Goal: Connect with others: Establish contact or relationships with other users

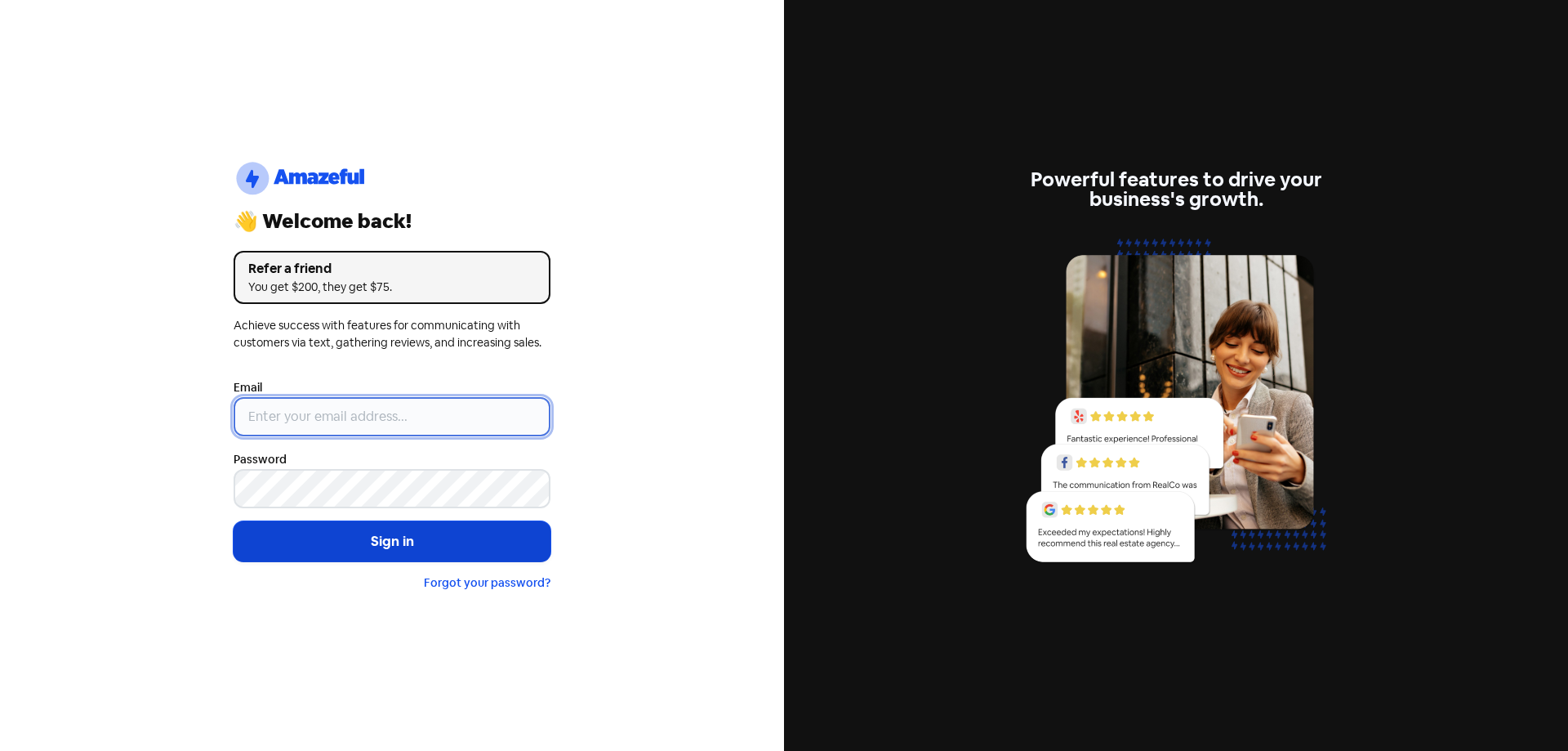
type input "[EMAIL_ADDRESS][DOMAIN_NAME]"
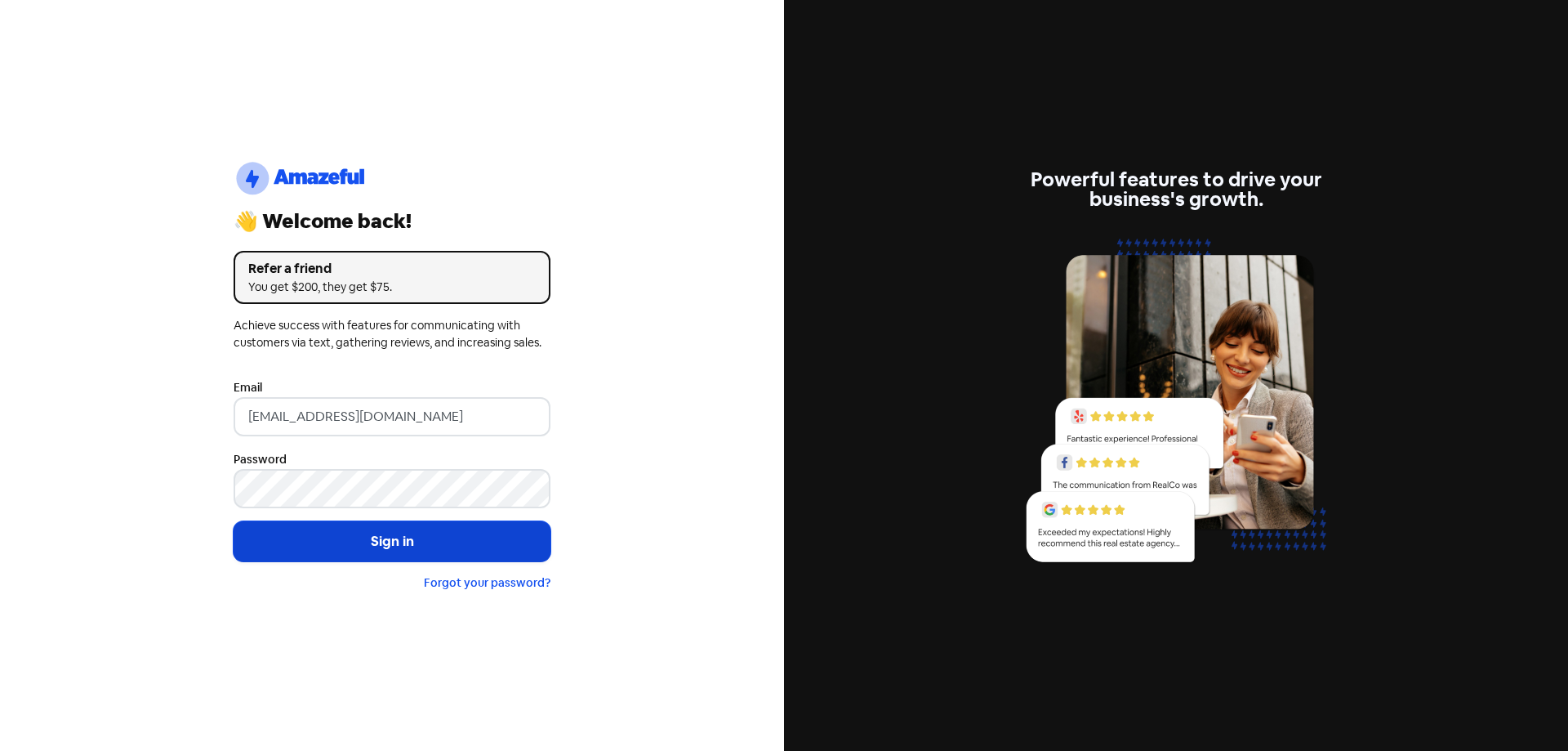
click at [351, 547] on button "Sign in" at bounding box center [392, 541] width 317 height 41
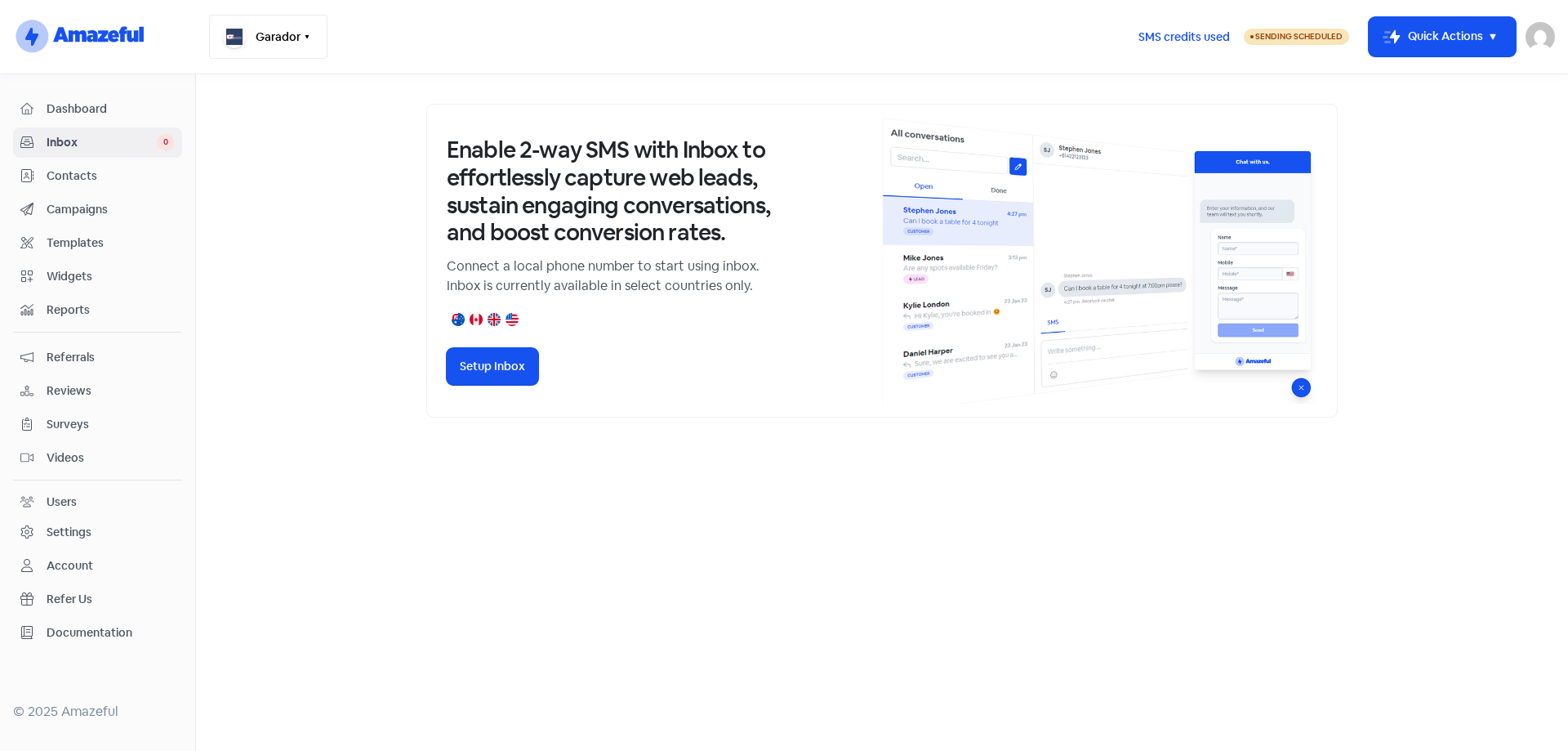
click at [312, 37] on icon "button" at bounding box center [306, 36] width 13 height 13
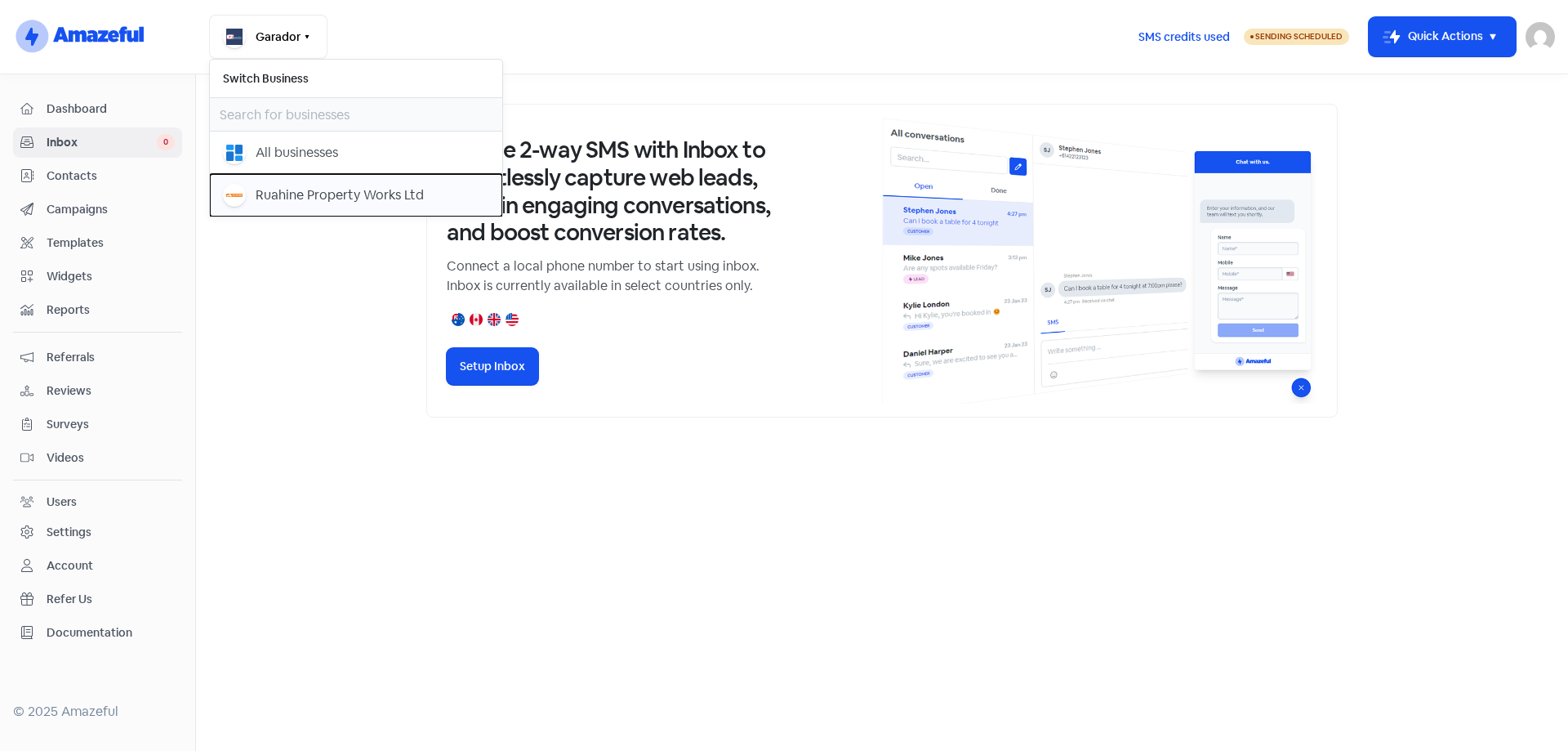
drag, startPoint x: 256, startPoint y: 195, endPoint x: 363, endPoint y: 191, distance: 107.1
click at [257, 195] on div "Ruahine Property Works Ltd" at bounding box center [340, 195] width 168 height 19
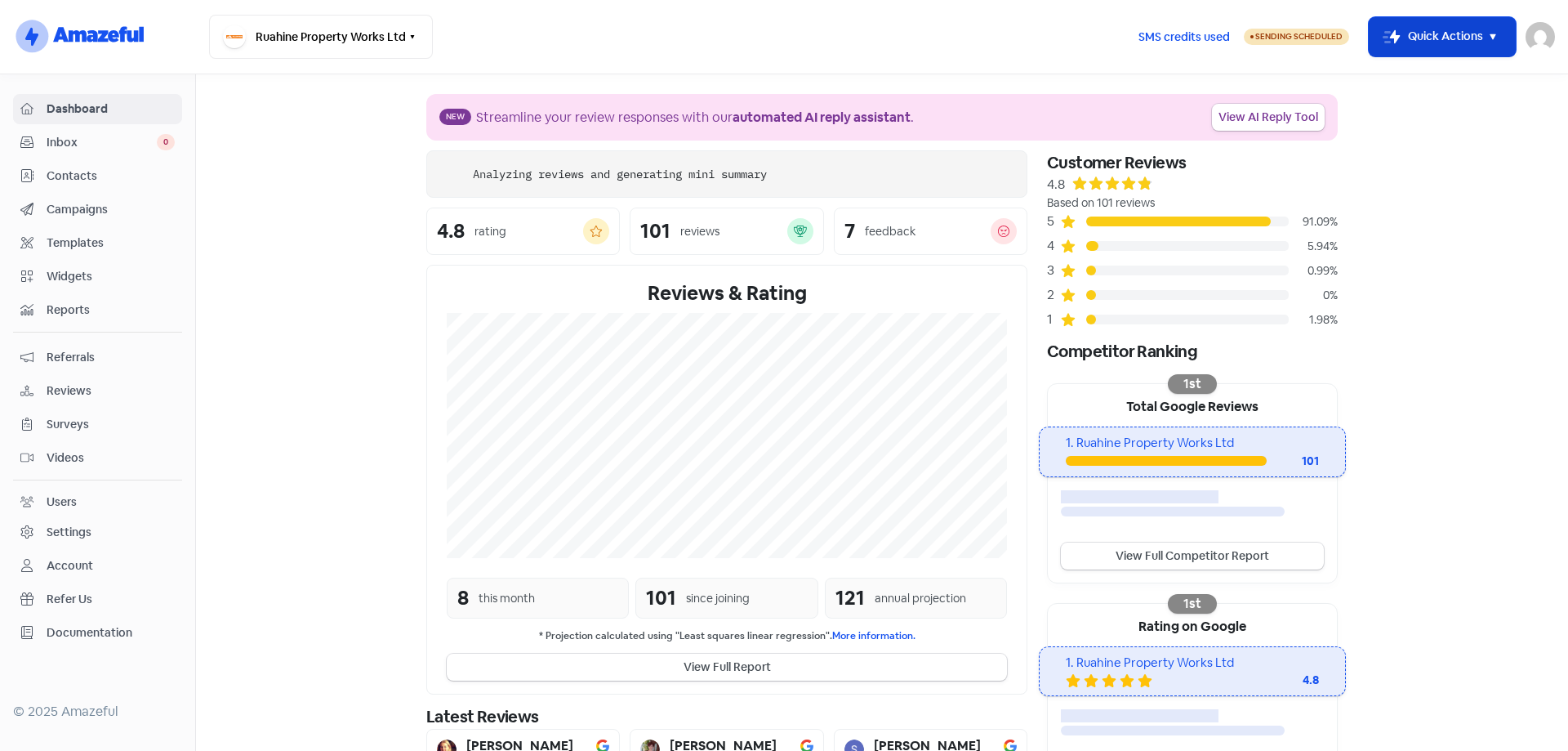
click at [1488, 31] on icon "button" at bounding box center [1493, 36] width 19 height 19
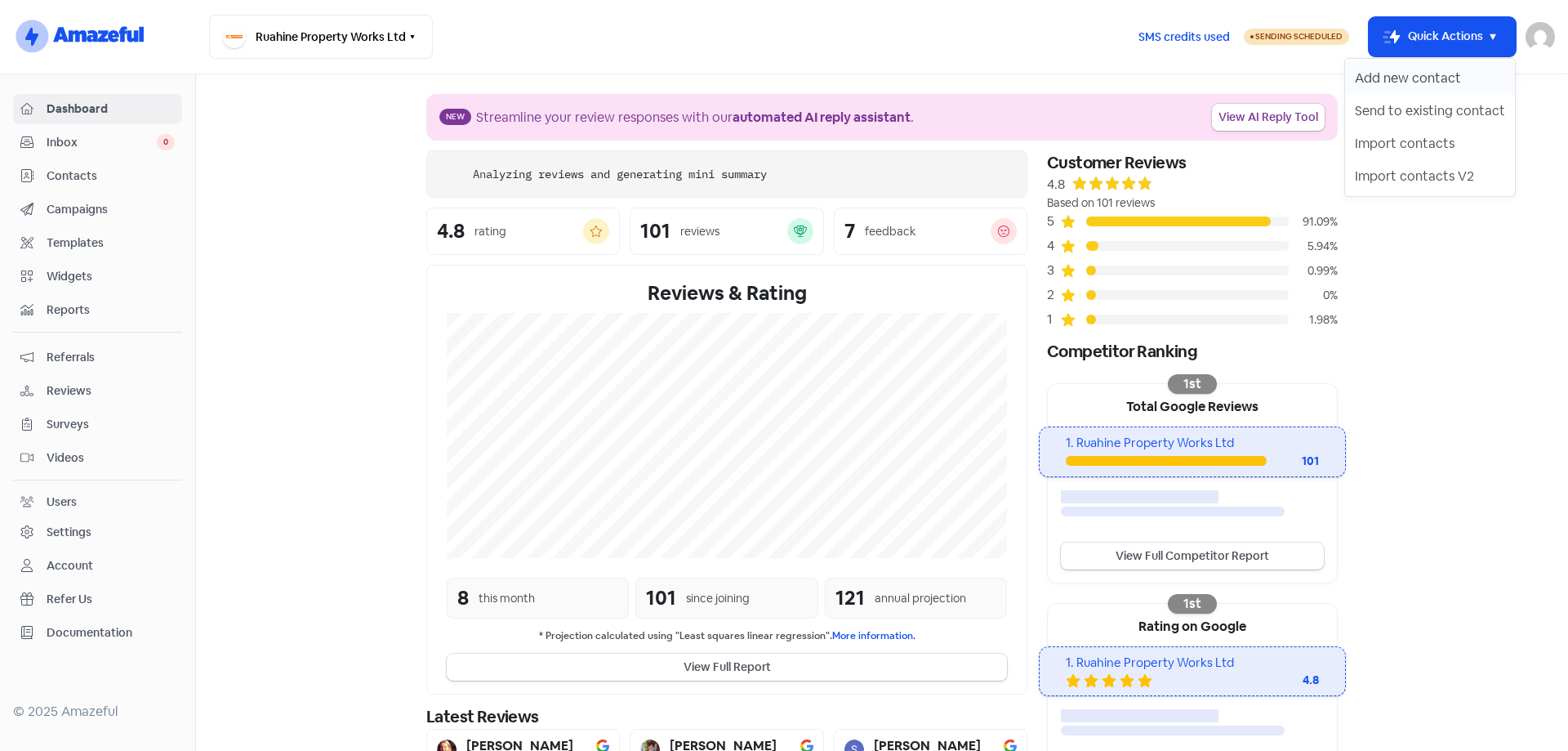
click at [1460, 80] on button "Add new contact" at bounding box center [1430, 78] width 170 height 33
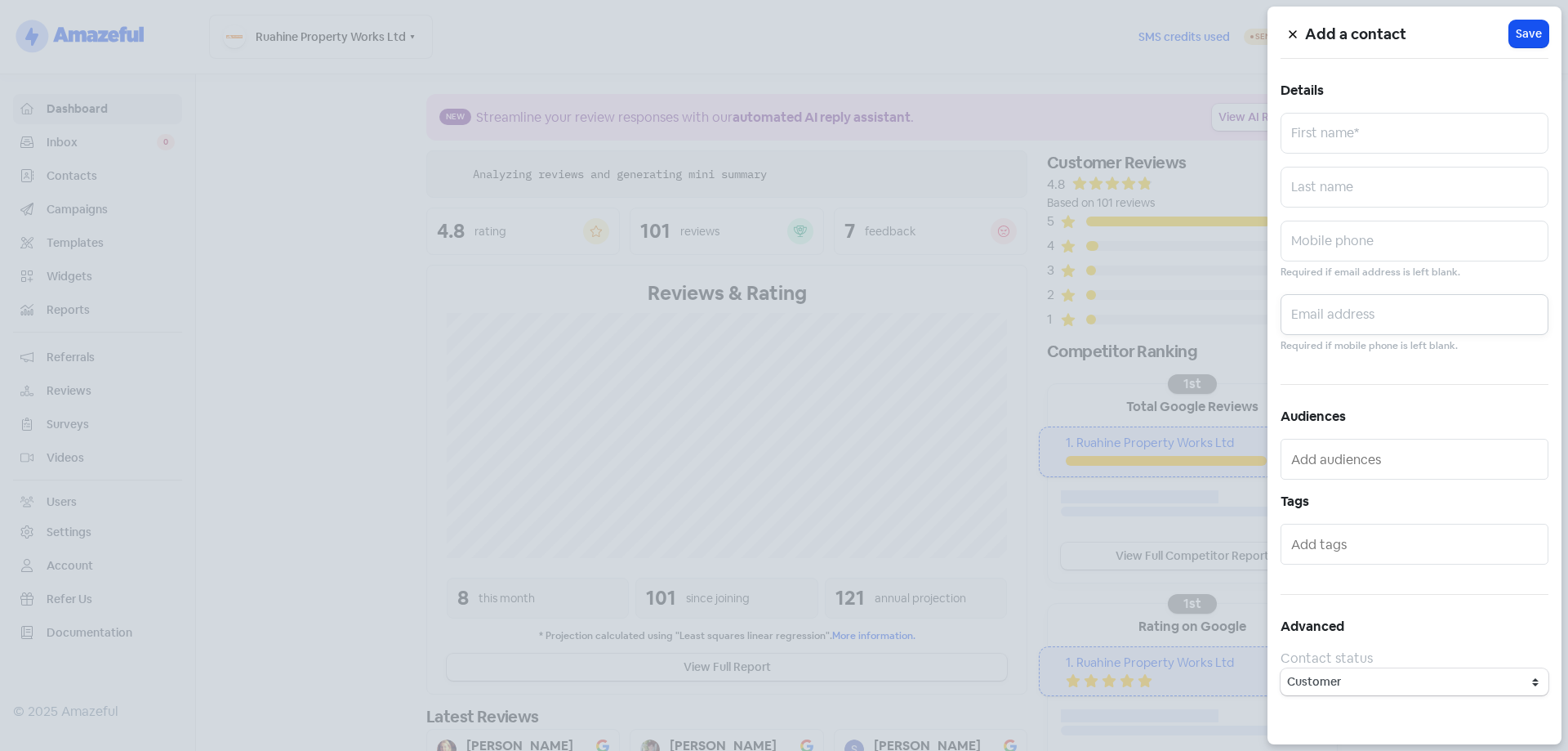
click at [1333, 318] on input "text" at bounding box center [1415, 314] width 268 height 41
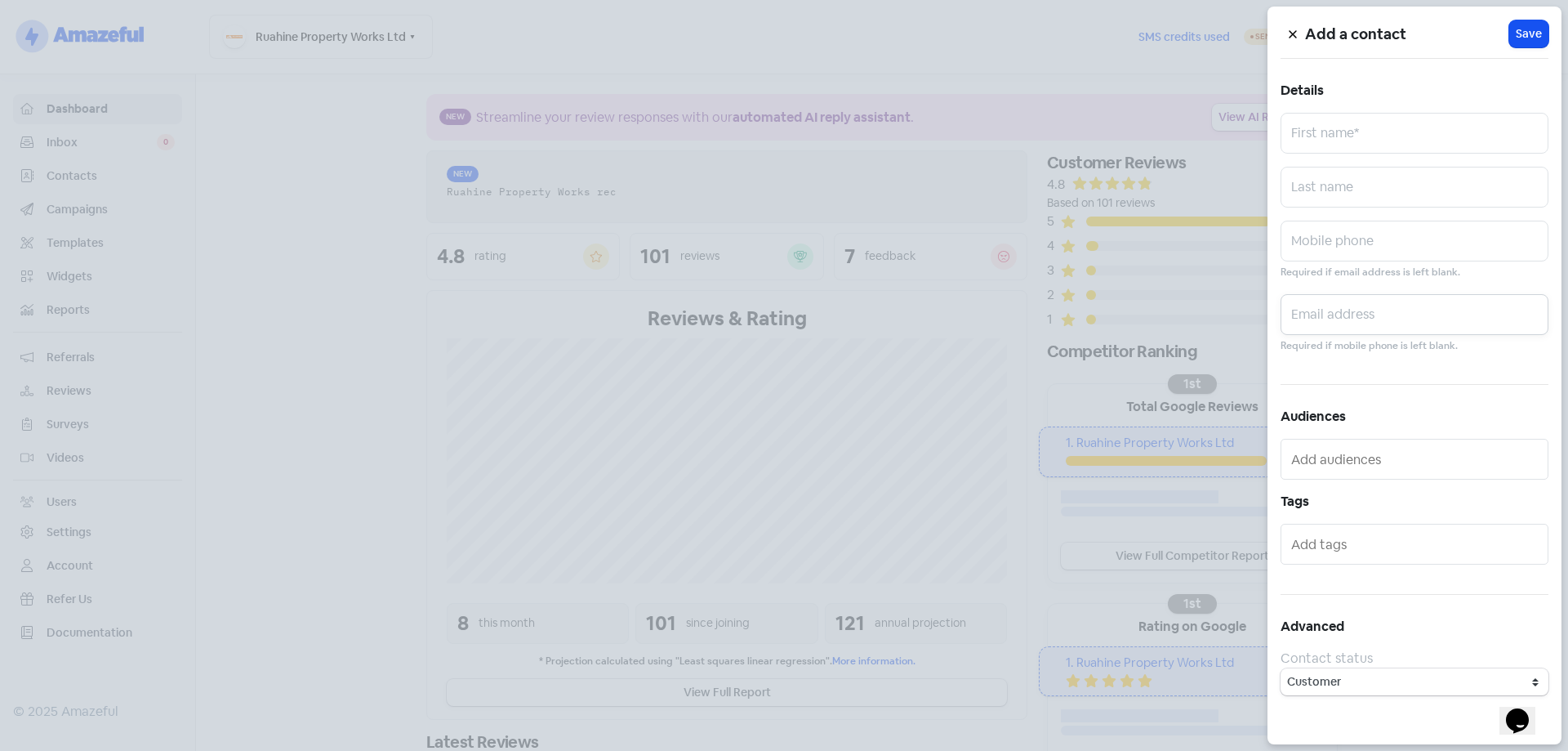
paste input "[EMAIL_ADDRESS][DOMAIN_NAME]"
type input "[EMAIL_ADDRESS][DOMAIN_NAME]"
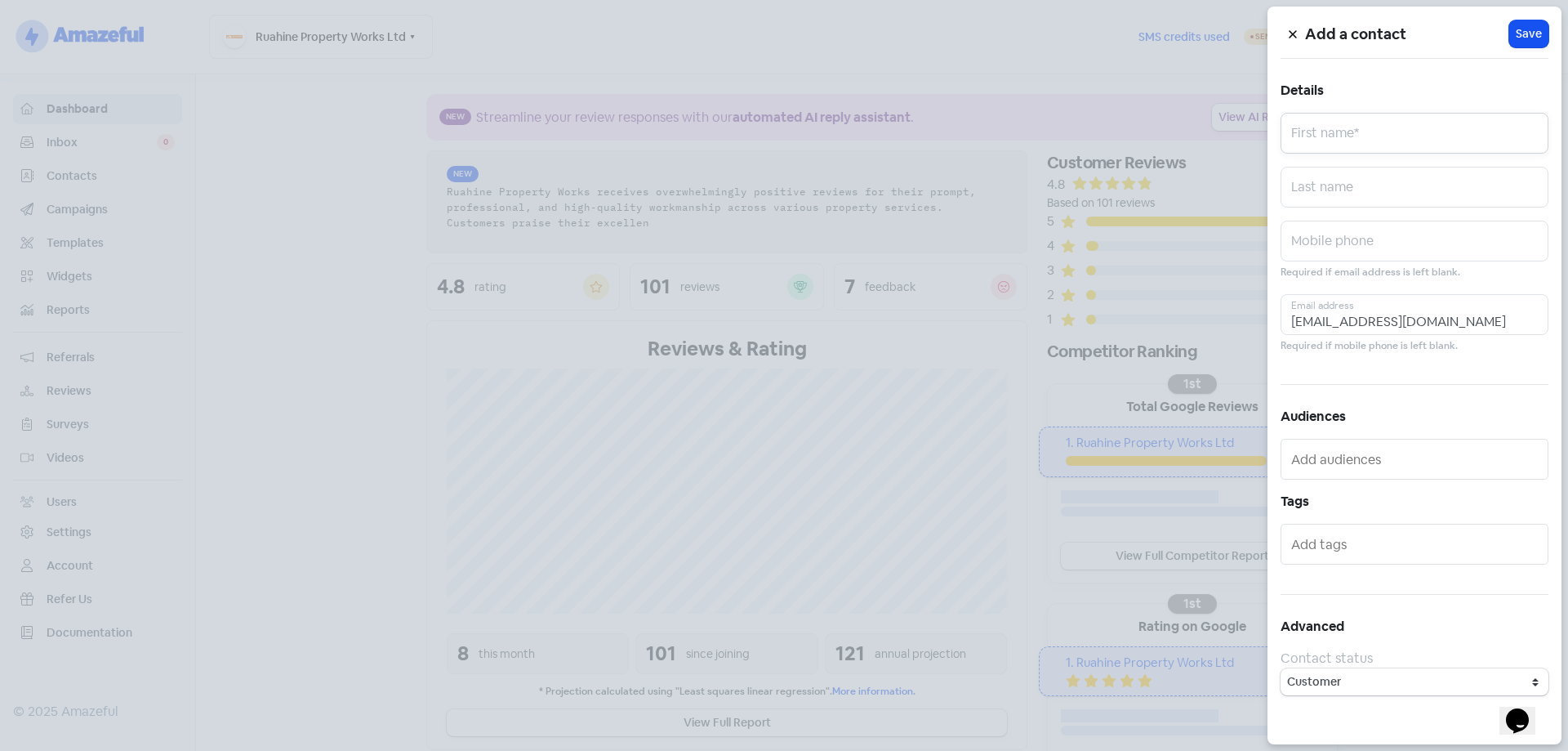
click at [1343, 125] on input "text" at bounding box center [1415, 133] width 268 height 41
type input "[PERSON_NAME]"
type input "Petch"
click at [1526, 42] on button "Icon For Loading Save" at bounding box center [1529, 34] width 39 height 27
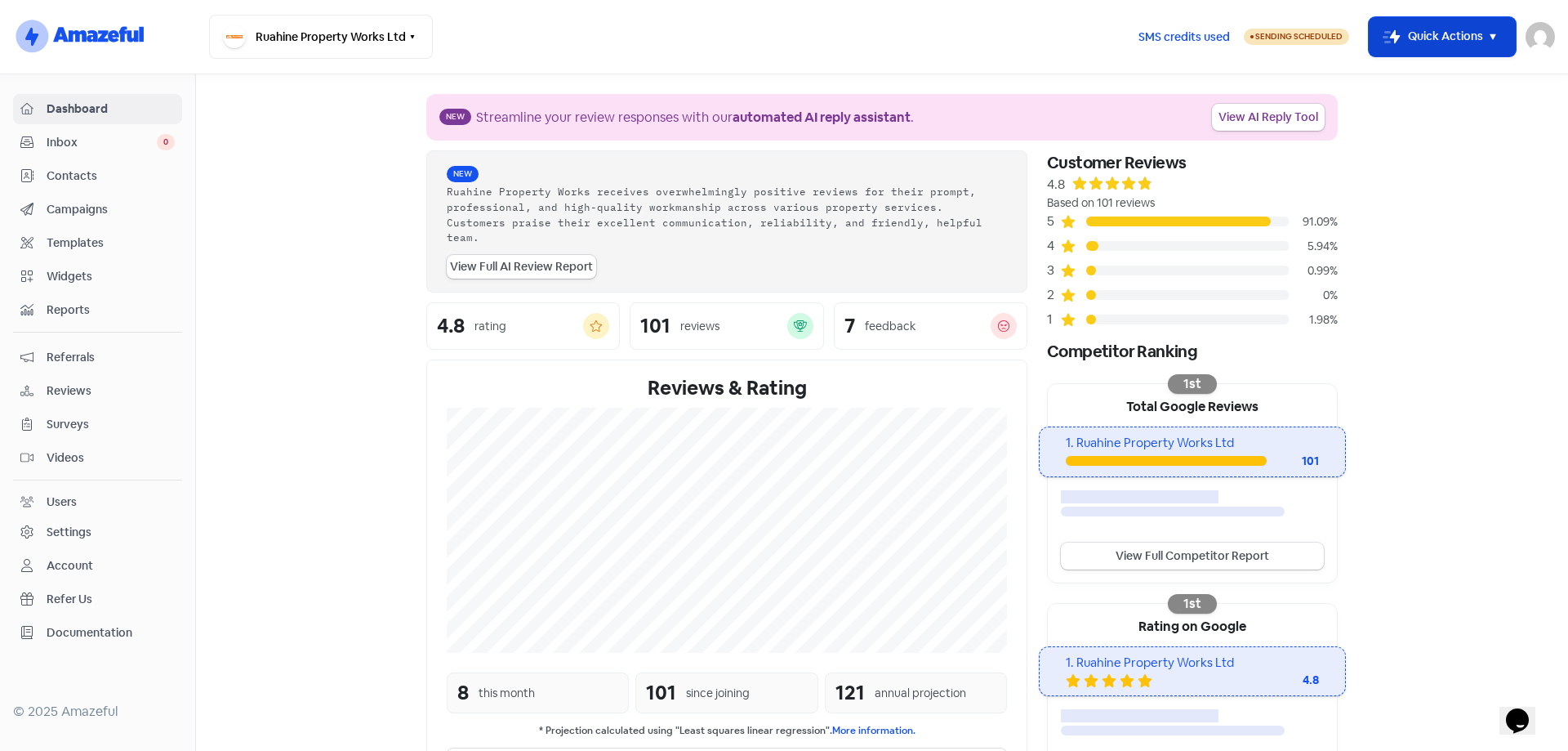
click at [1471, 41] on button "Icon For Thunder-move Quick Actions" at bounding box center [1443, 36] width 147 height 39
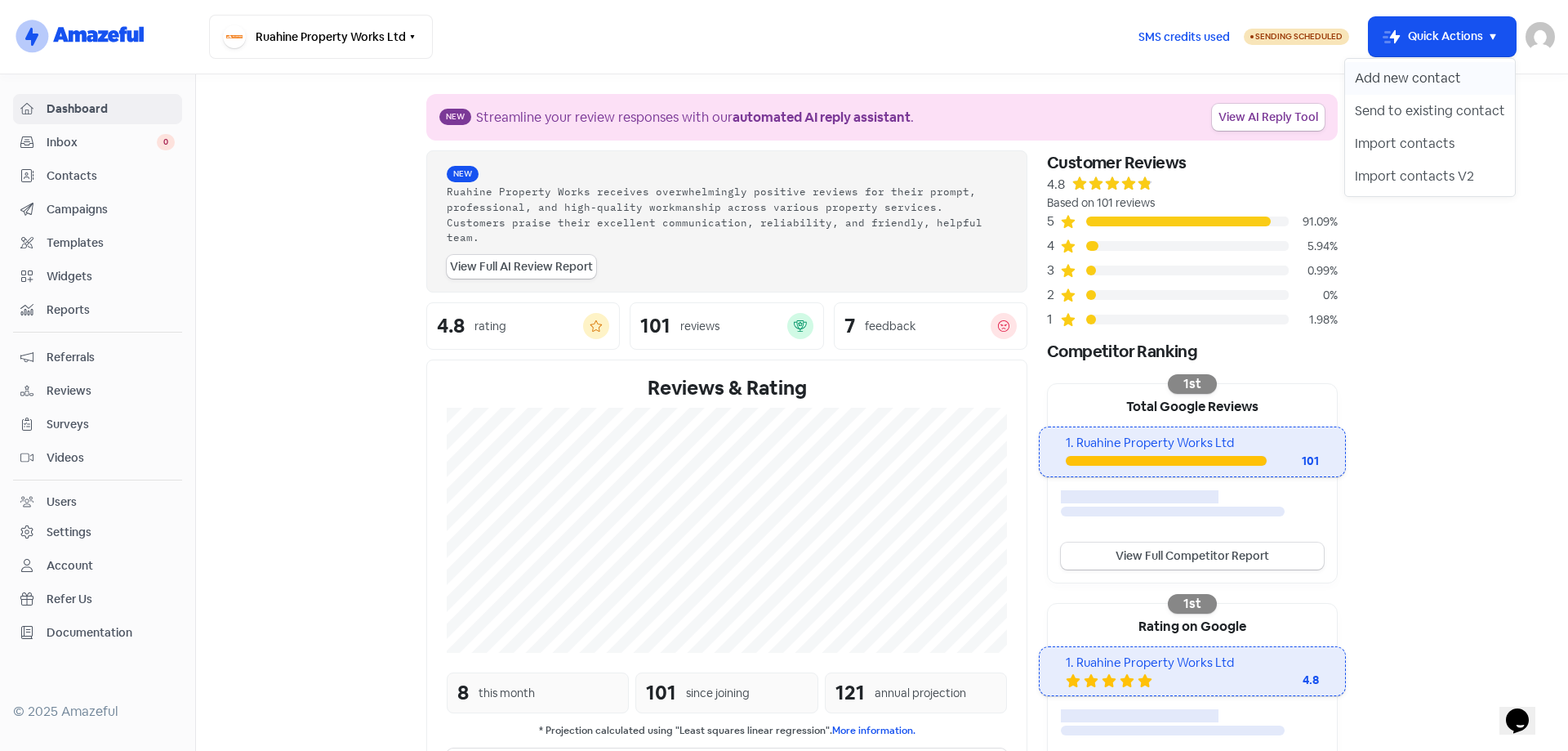
click at [1451, 79] on button "Add new contact" at bounding box center [1430, 78] width 170 height 33
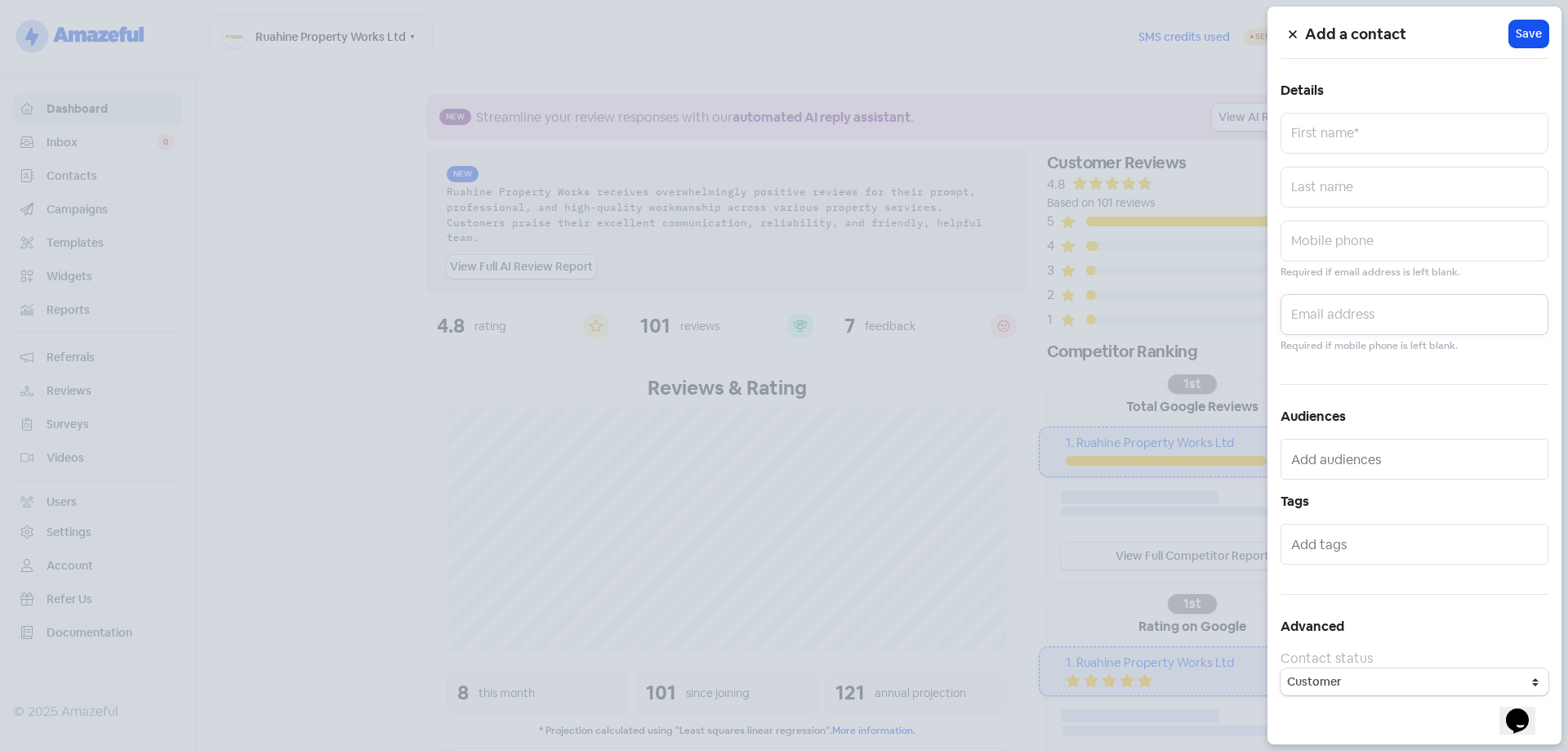
click at [1373, 312] on input "text" at bounding box center [1415, 314] width 268 height 41
paste input "[EMAIL_ADDRESS][DOMAIN_NAME]"
type input "[EMAIL_ADDRESS][DOMAIN_NAME]"
click at [1335, 146] on input "text" at bounding box center [1415, 133] width 268 height 41
type input "Melua"
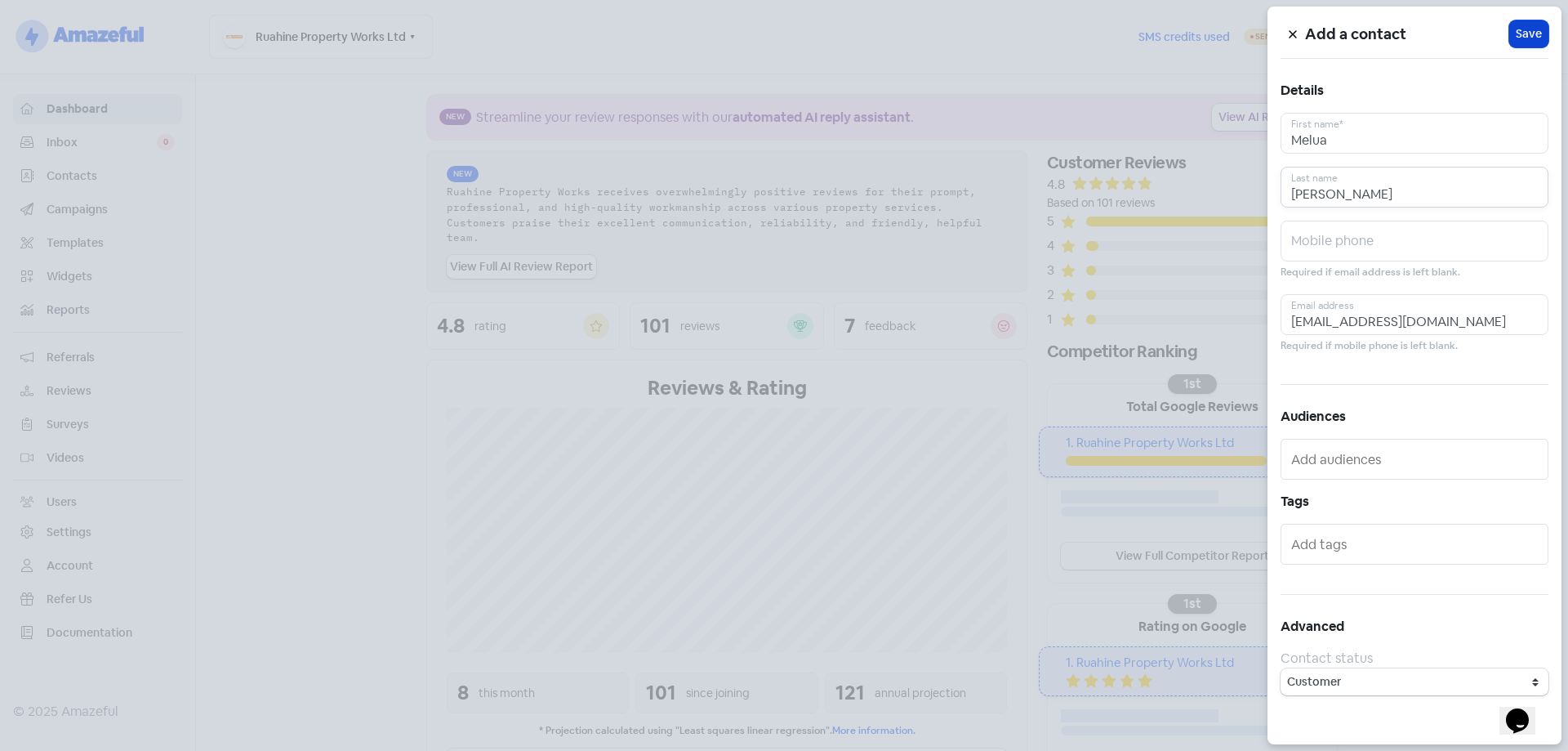
type input "[PERSON_NAME]"
click at [1533, 36] on span "Save" at bounding box center [1528, 34] width 26 height 17
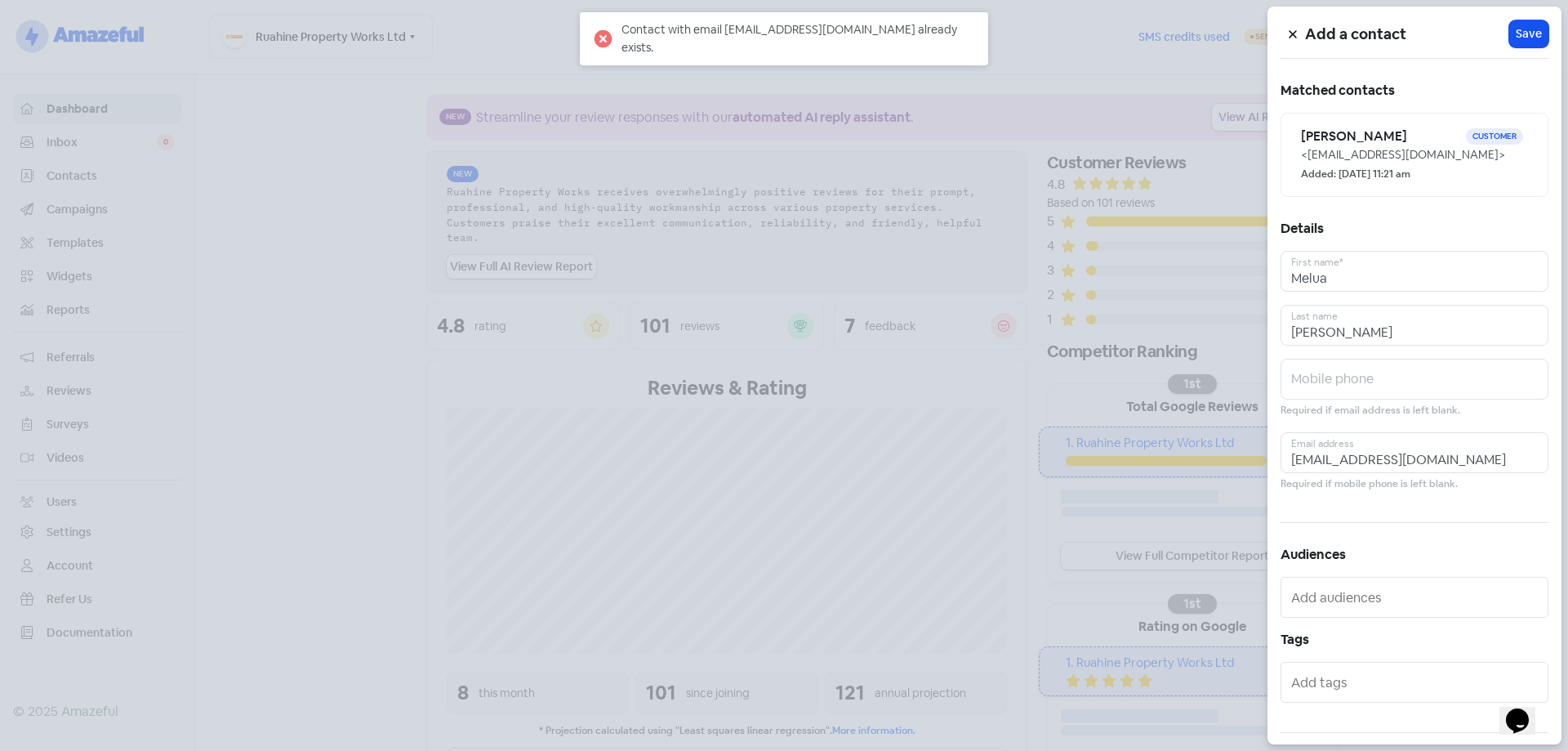
click at [1296, 32] on icon at bounding box center [1292, 35] width 8 height 8
